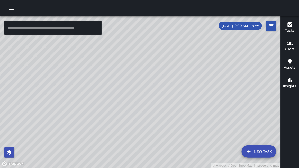
click at [40, 3] on div at bounding box center [149, 8] width 299 height 16
click at [20, 14] on div at bounding box center [149, 8] width 299 height 16
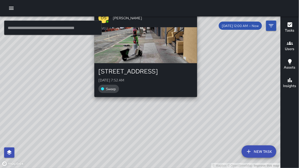
drag, startPoint x: 119, startPoint y: 104, endPoint x: 115, endPoint y: 117, distance: 14.4
click at [137, 103] on div "© Mapbox © OpenStreetMap Improve this map DS [PERSON_NAME] [STREET_ADDRESS][PER…" at bounding box center [140, 92] width 281 height 152
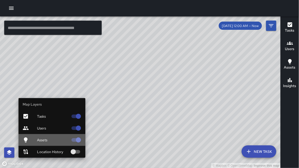
click at [39, 140] on span "Assets" at bounding box center [52, 140] width 31 height 5
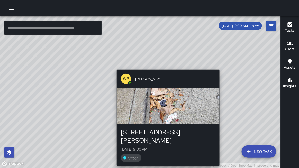
click at [222, 67] on div "© Mapbox © OpenStreetMap Improve this map WB [PERSON_NAME] [STREET_ADDRESS][PER…" at bounding box center [140, 92] width 281 height 152
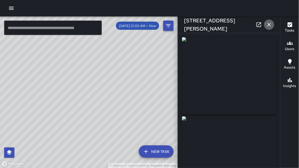
click at [270, 26] on icon "button" at bounding box center [269, 25] width 6 height 6
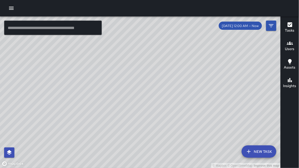
drag, startPoint x: 78, startPoint y: 89, endPoint x: 132, endPoint y: 105, distance: 56.0
click at [131, 105] on div "© Mapbox © OpenStreetMap Improve this map" at bounding box center [140, 92] width 281 height 152
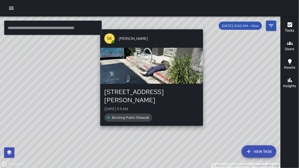
drag, startPoint x: 132, startPoint y: 79, endPoint x: 150, endPoint y: 122, distance: 46.9
click at [150, 122] on div "© Mapbox © OpenStreetMap Improve this map SK [PERSON_NAME] [STREET_ADDRESS][PER…" at bounding box center [140, 92] width 281 height 152
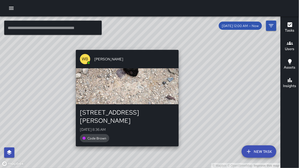
click at [125, 141] on div "© Mapbox © OpenStreetMap Improve this map WB [PERSON_NAME] [STREET_ADDRESS][PER…" at bounding box center [140, 92] width 281 height 152
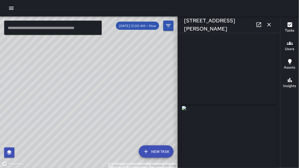
scroll to position [11, 0]
click at [105, 78] on div "© Mapbox © OpenStreetMap Improve this map" at bounding box center [89, 92] width 178 height 152
click at [269, 25] on icon "button" at bounding box center [269, 25] width 6 height 6
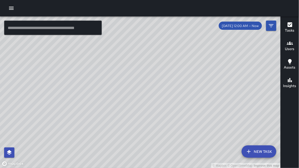
drag, startPoint x: 228, startPoint y: 44, endPoint x: 201, endPoint y: 40, distance: 27.9
click at [201, 39] on div "© Mapbox © OpenStreetMap Improve this map" at bounding box center [140, 92] width 281 height 152
click at [11, 7] on icon "button" at bounding box center [11, 8] width 6 height 6
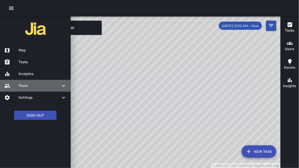
click at [24, 84] on h6 "Team" at bounding box center [40, 86] width 42 height 6
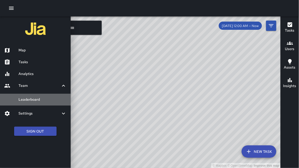
click at [31, 99] on h6 "Leaderboard" at bounding box center [43, 100] width 48 height 6
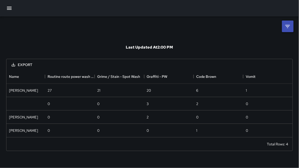
scroll to position [68, 286]
click at [287, 29] on icon at bounding box center [288, 26] width 6 height 6
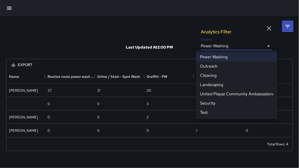
click at [234, 48] on body "**********" at bounding box center [149, 84] width 299 height 168
click at [214, 75] on li "Cleaning" at bounding box center [237, 75] width 82 height 9
type input "**********"
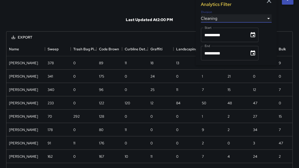
scroll to position [0, 0]
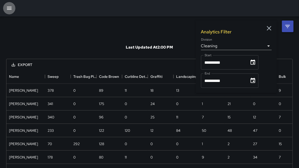
click at [8, 8] on icon "button" at bounding box center [9, 8] width 5 height 3
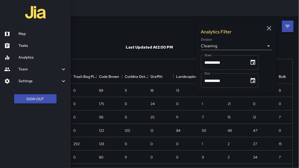
click at [23, 35] on h6 "Map" at bounding box center [43, 34] width 48 height 6
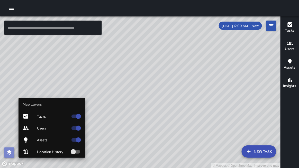
click at [8, 149] on button "button" at bounding box center [9, 153] width 10 height 10
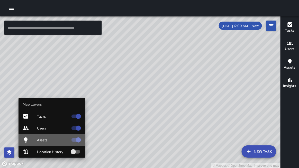
click at [38, 138] on span "Assets" at bounding box center [52, 140] width 31 height 5
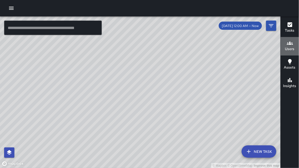
click at [284, 49] on button "Users" at bounding box center [290, 46] width 18 height 19
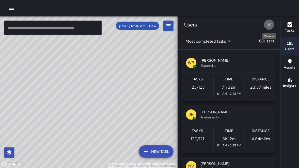
click at [269, 24] on icon "Dismiss" at bounding box center [269, 25] width 6 height 6
